Goal: Use online tool/utility: Utilize a website feature to perform a specific function

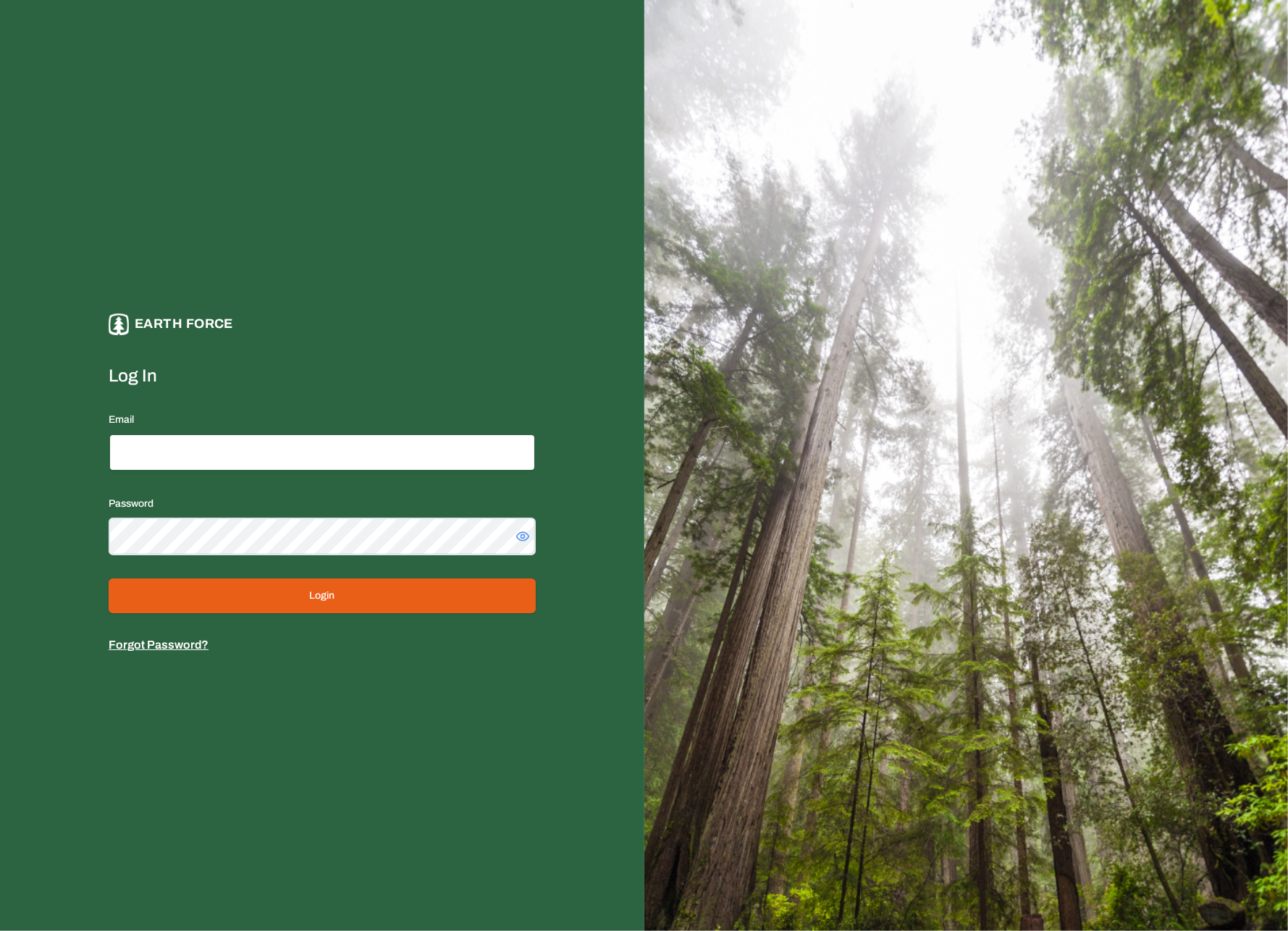
type input "**********"
click at [360, 610] on button "Login" at bounding box center [322, 596] width 427 height 35
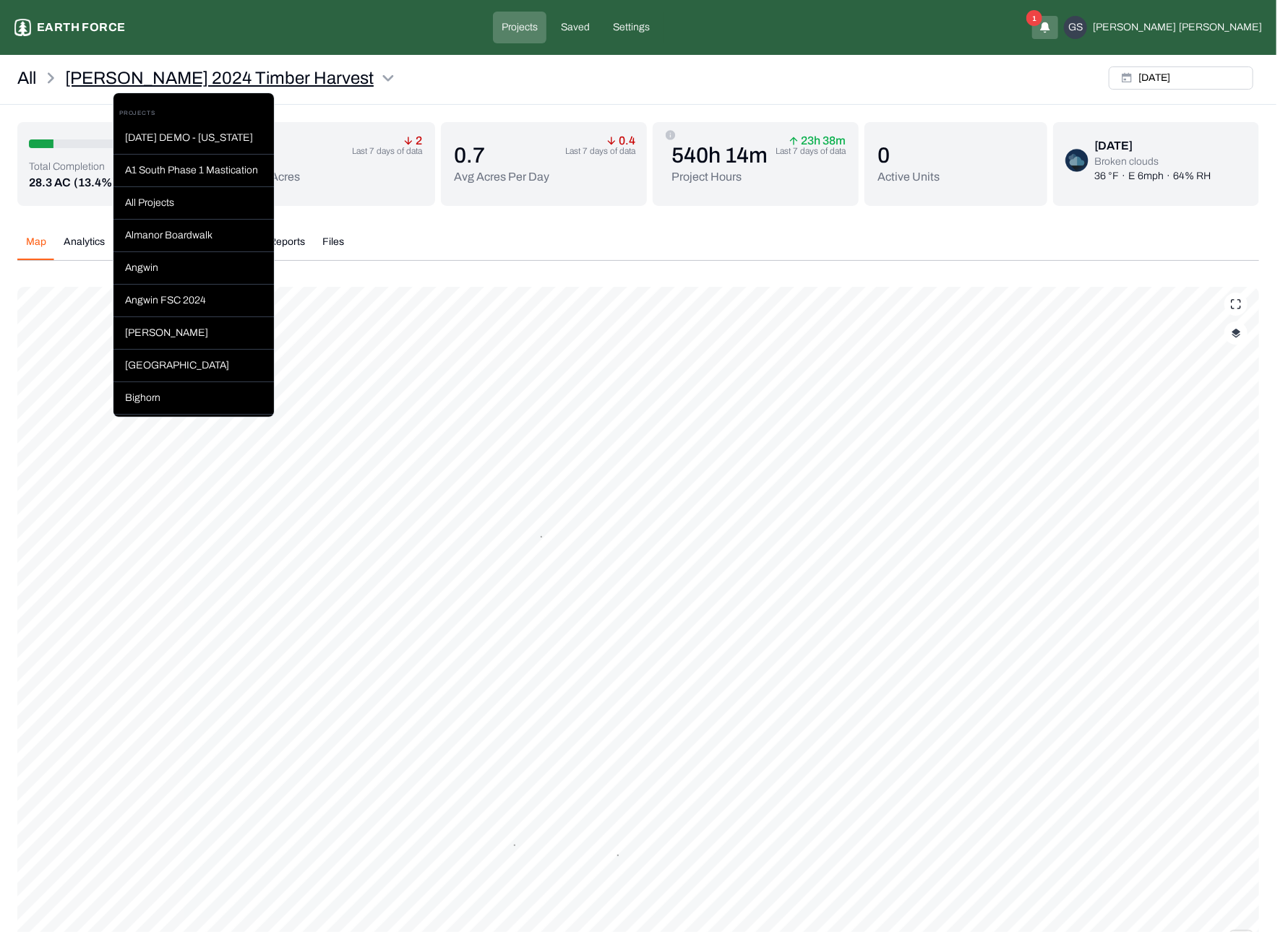
click at [314, 81] on html "[PERSON_NAME] 2024 Timber Harvest Earth force Projects Saved Settings 1 GS [PER…" at bounding box center [644, 535] width 1288 height 1070
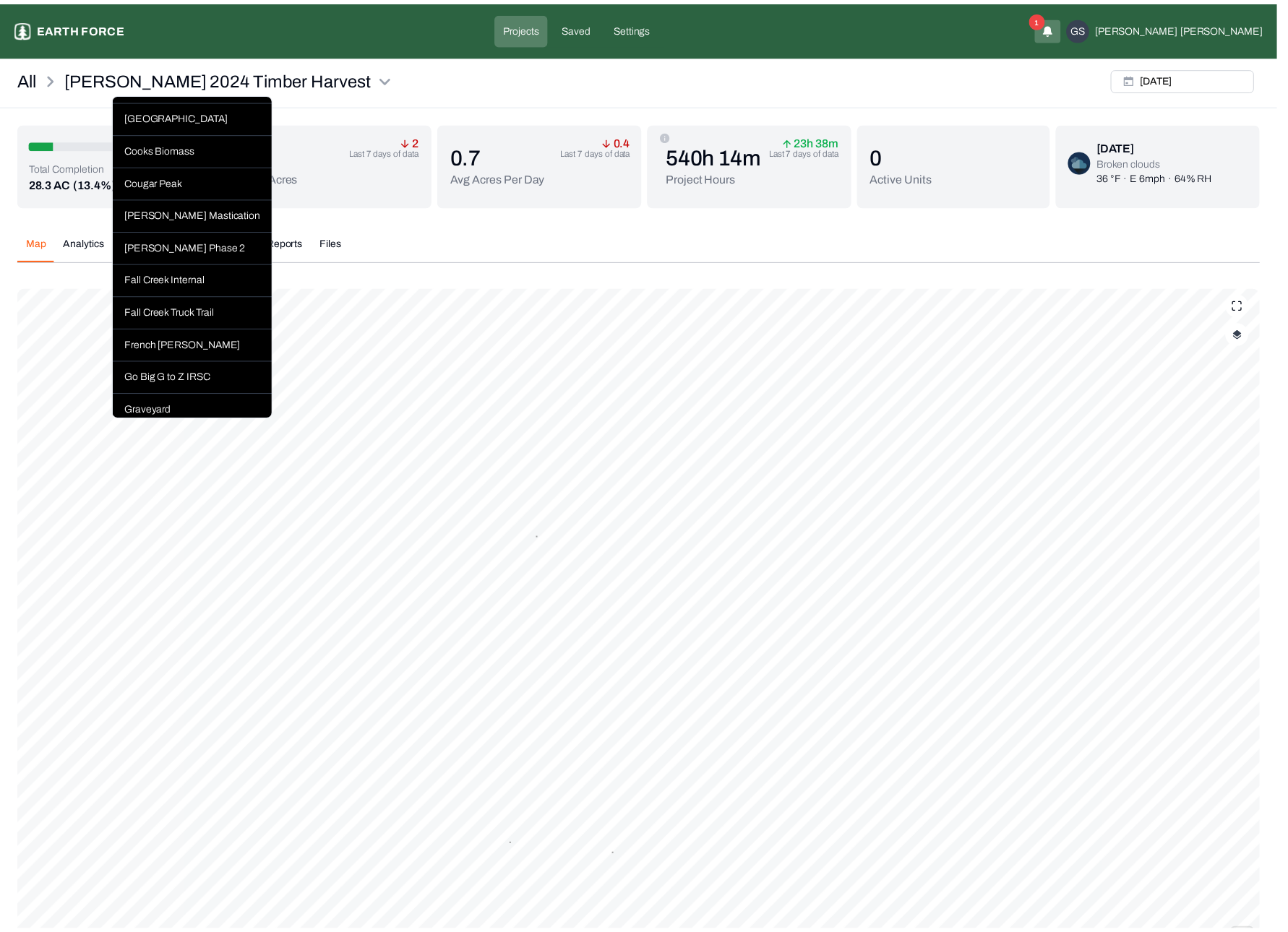
scroll to position [434, 0]
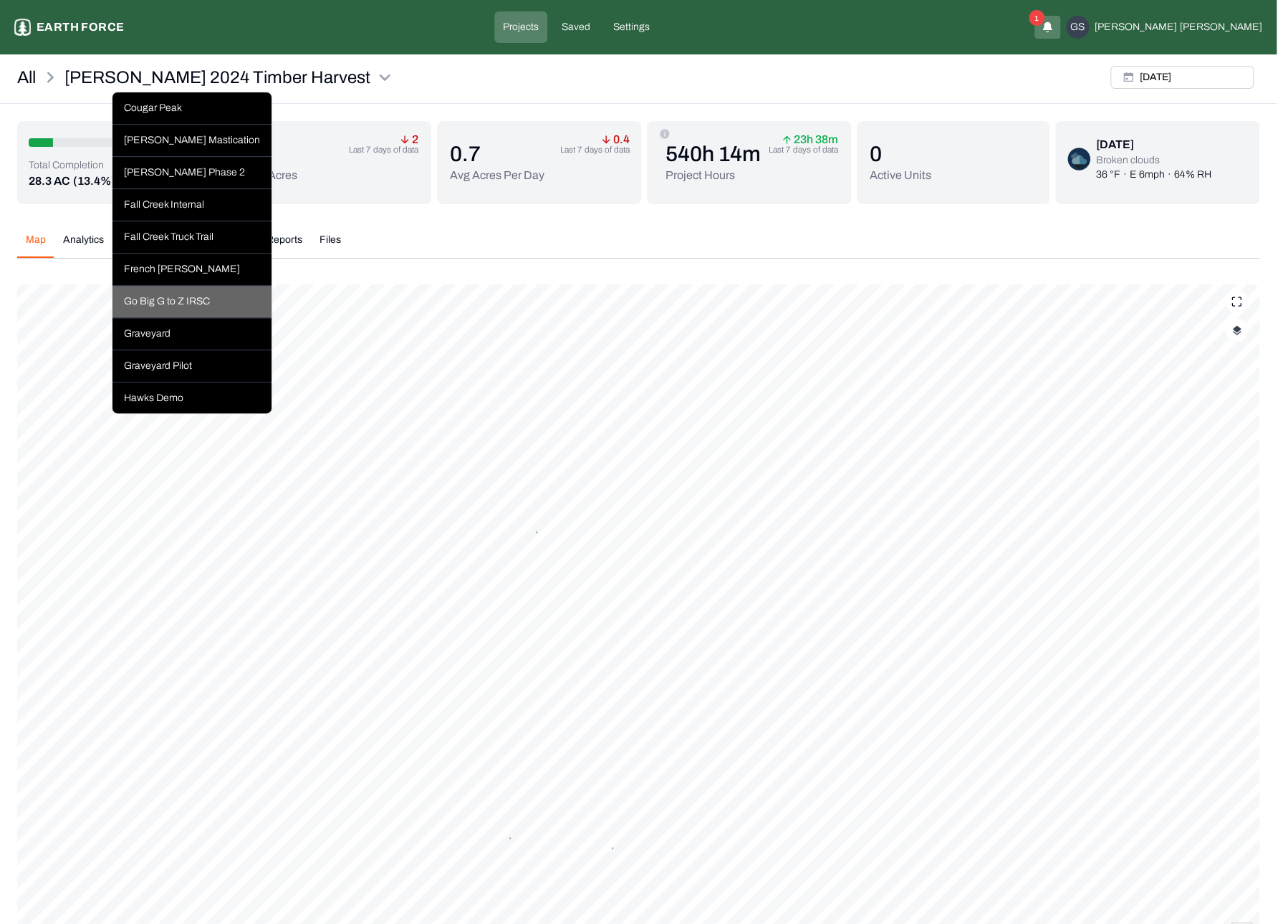
click at [203, 318] on div "Go Big G to Z IRSC" at bounding box center [192, 302] width 159 height 33
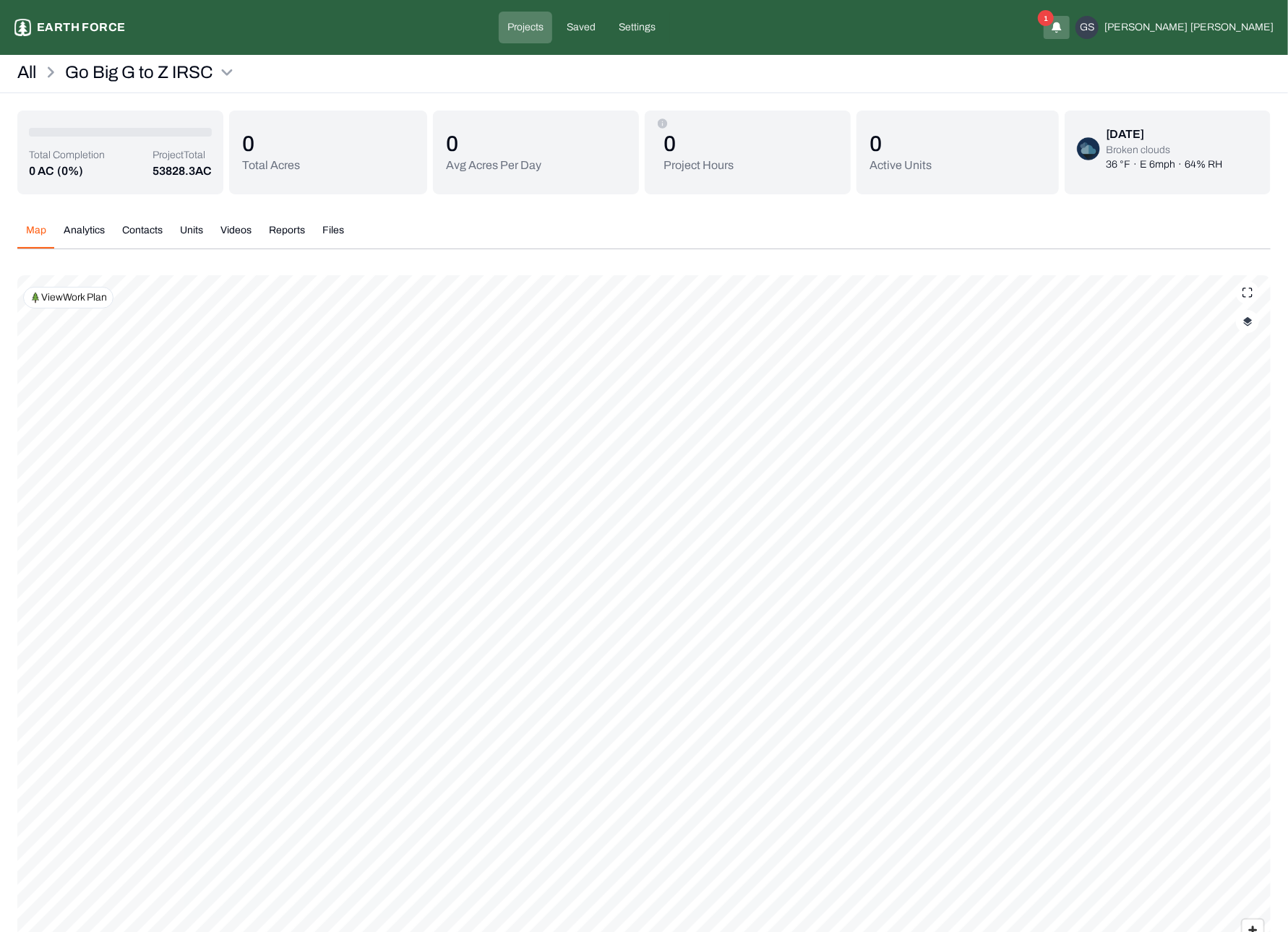
click at [618, 223] on div "Map Analytics Contacts Units Videos Reports Files" at bounding box center [644, 236] width 1253 height 26
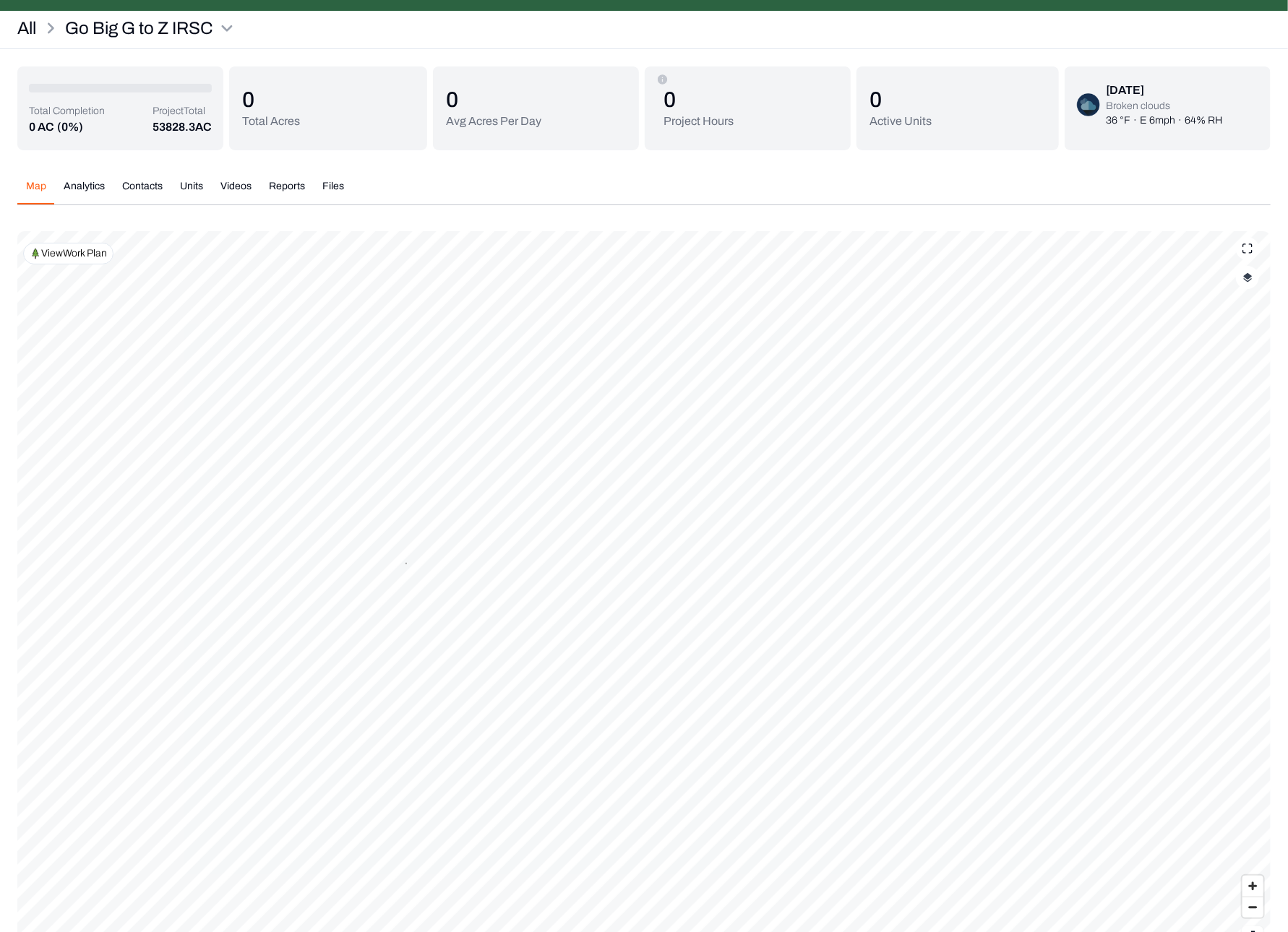
scroll to position [127, 0]
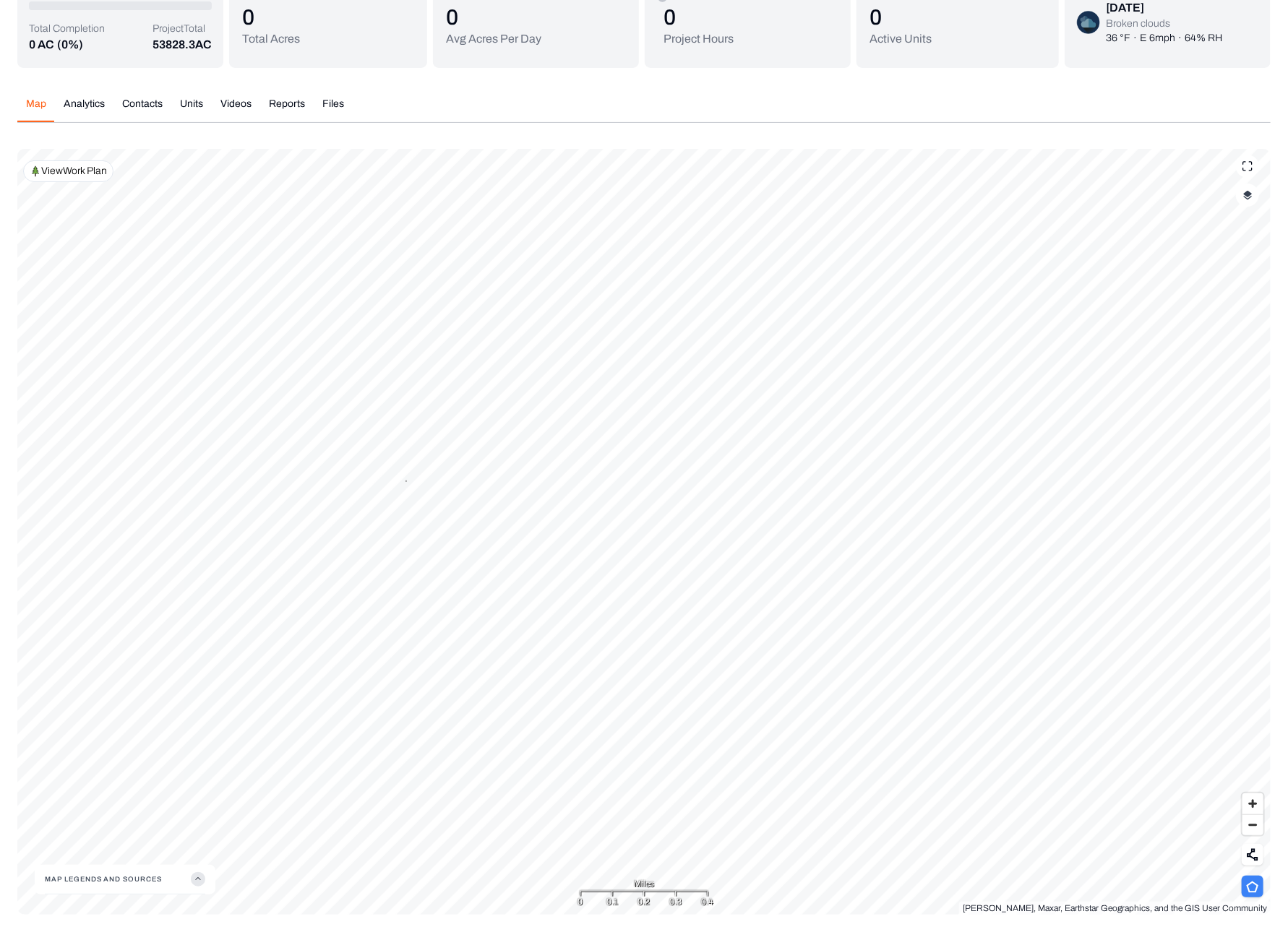
click at [1252, 882] on icon at bounding box center [1253, 887] width 12 height 12
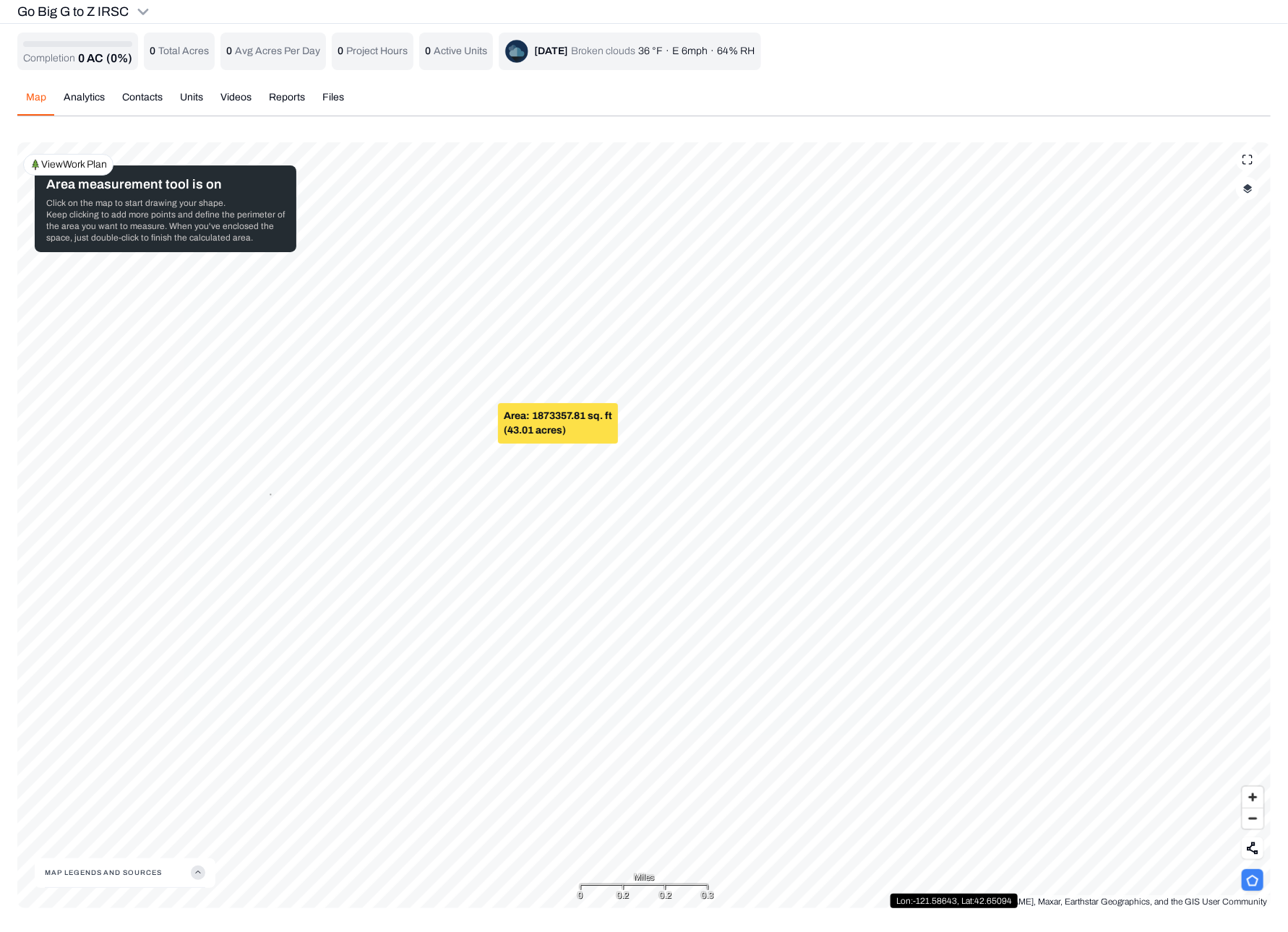
scroll to position [0, 0]
click at [499, 436] on div "Area: 1873357.81 sq. ft (43.01 acres)" at bounding box center [511, 432] width 120 height 40
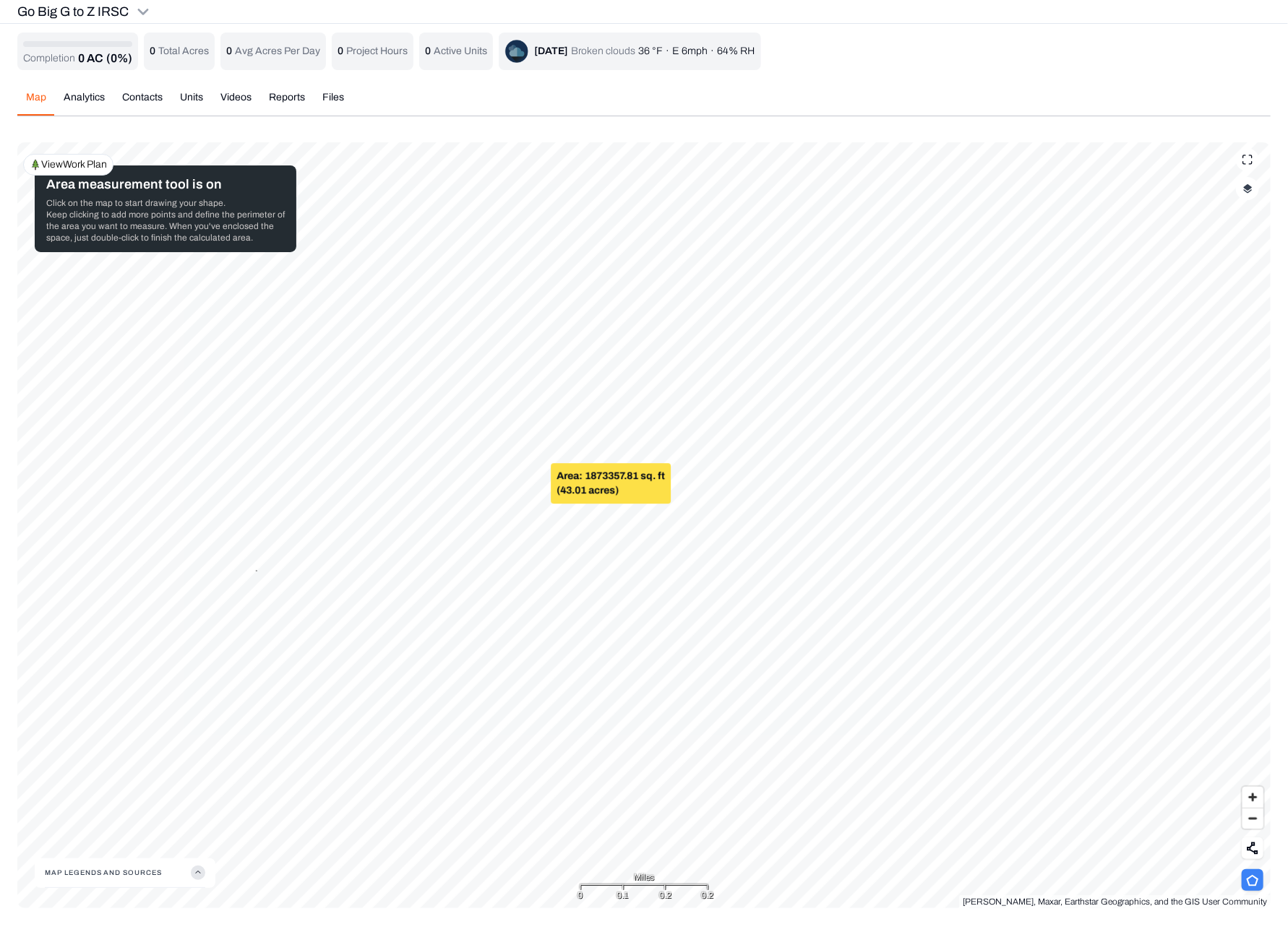
drag, startPoint x: 499, startPoint y: 436, endPoint x: 598, endPoint y: 487, distance: 111.4
click at [598, 487] on div "Area: 1873357.81 sq. ft (43.01 acres)" at bounding box center [611, 483] width 120 height 40
click at [602, 484] on div "Area: 1873357.81 sq. ft (43.01 acres)" at bounding box center [611, 483] width 120 height 40
click at [173, 208] on p "Click on the map to start drawing your shape. Keep clicking to add more points …" at bounding box center [165, 220] width 239 height 46
